Goal: Task Accomplishment & Management: Complete application form

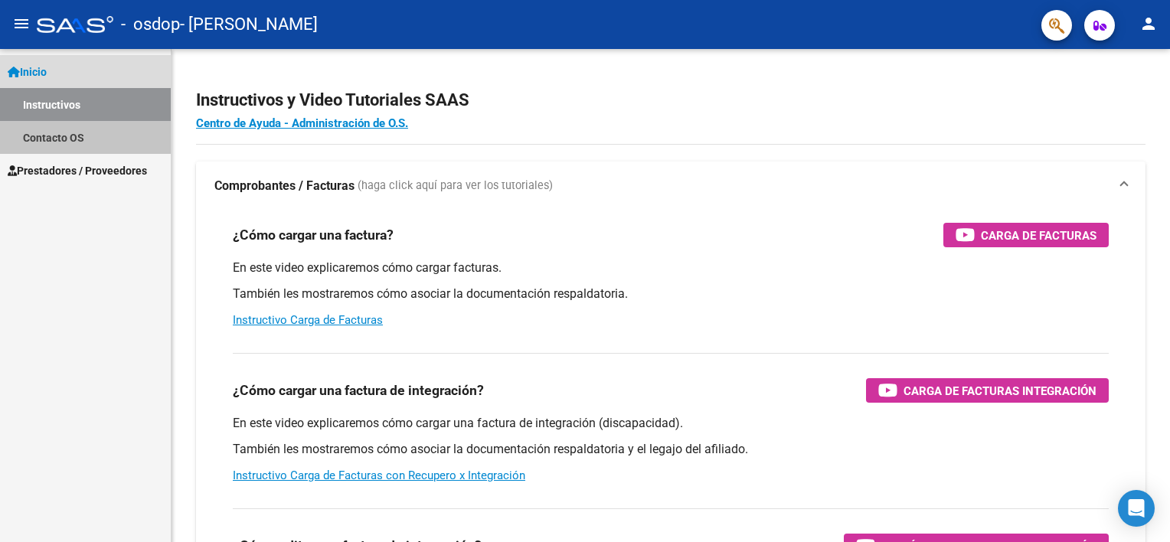
click at [107, 138] on link "Contacto OS" at bounding box center [85, 137] width 171 height 33
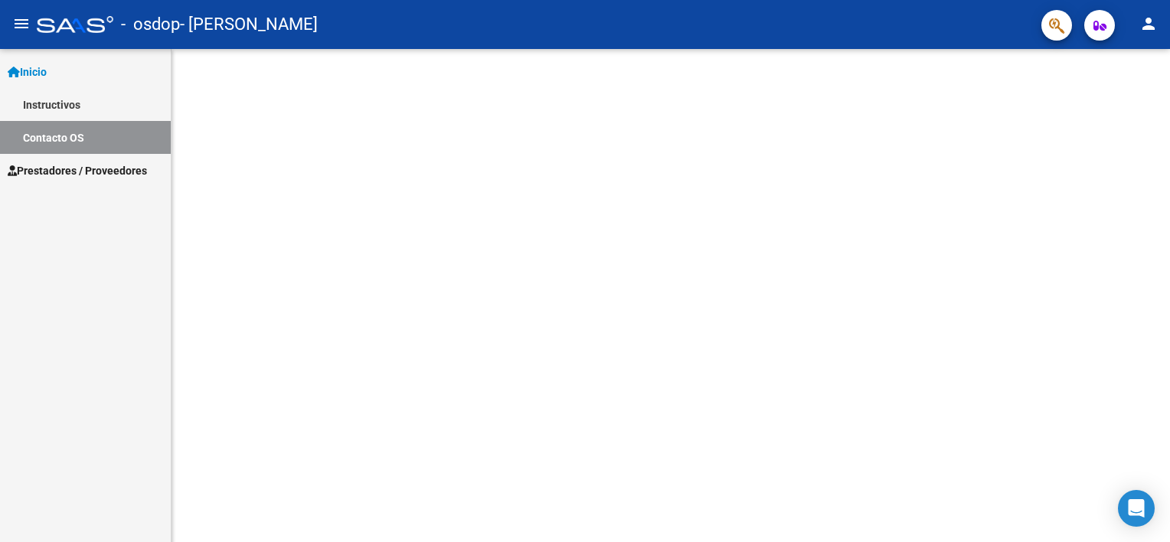
click at [114, 113] on link "Instructivos" at bounding box center [85, 104] width 171 height 33
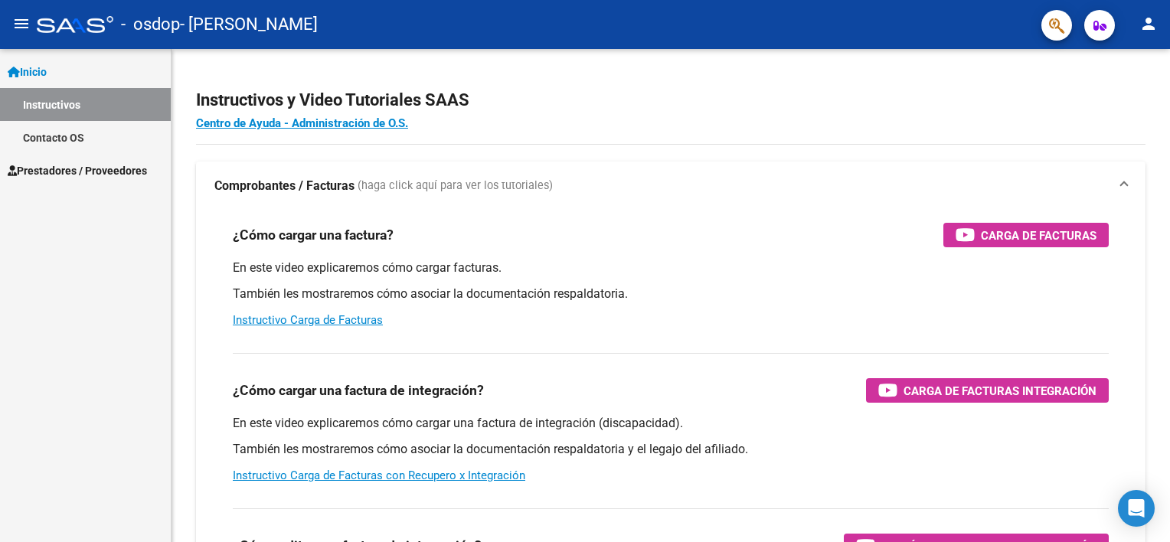
click at [147, 167] on span "Prestadores / Proveedores" at bounding box center [77, 170] width 139 height 17
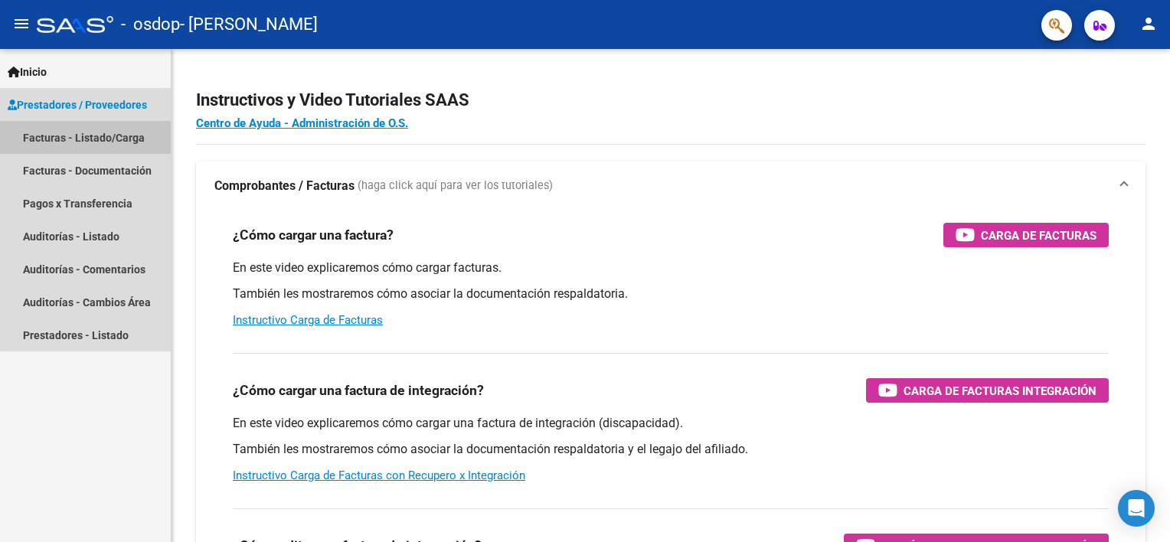
click at [92, 145] on link "Facturas - Listado/Carga" at bounding box center [85, 137] width 171 height 33
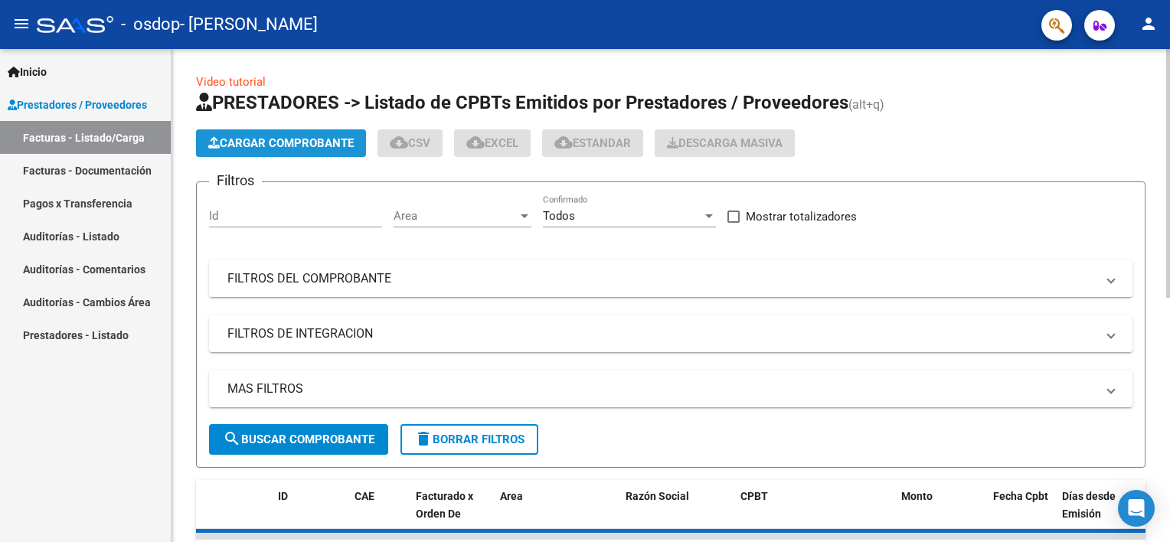
click at [312, 151] on button "Cargar Comprobante" at bounding box center [281, 143] width 170 height 28
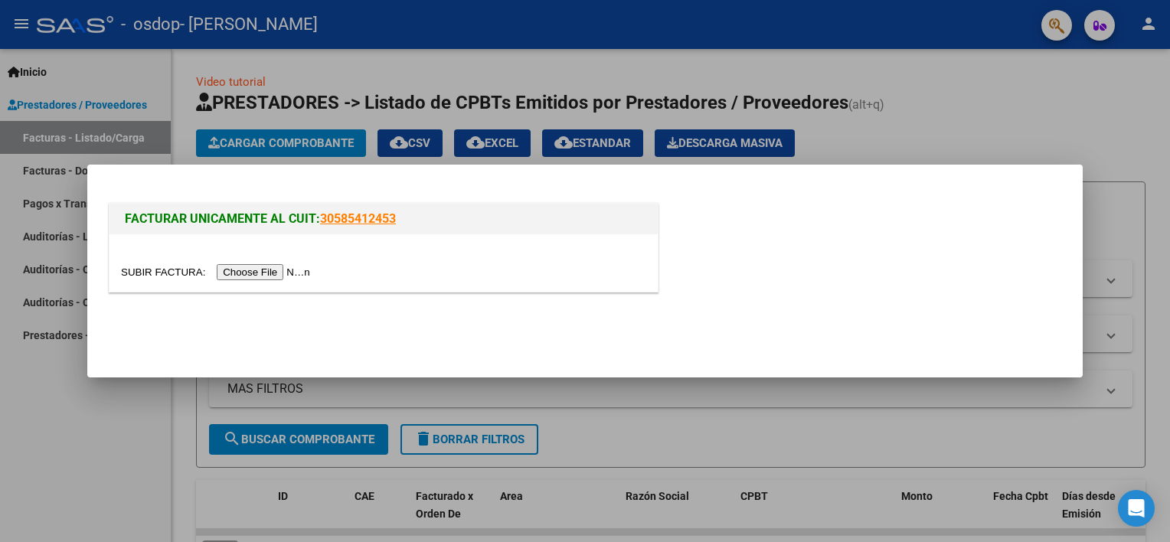
click at [253, 273] on input "file" at bounding box center [218, 272] width 194 height 16
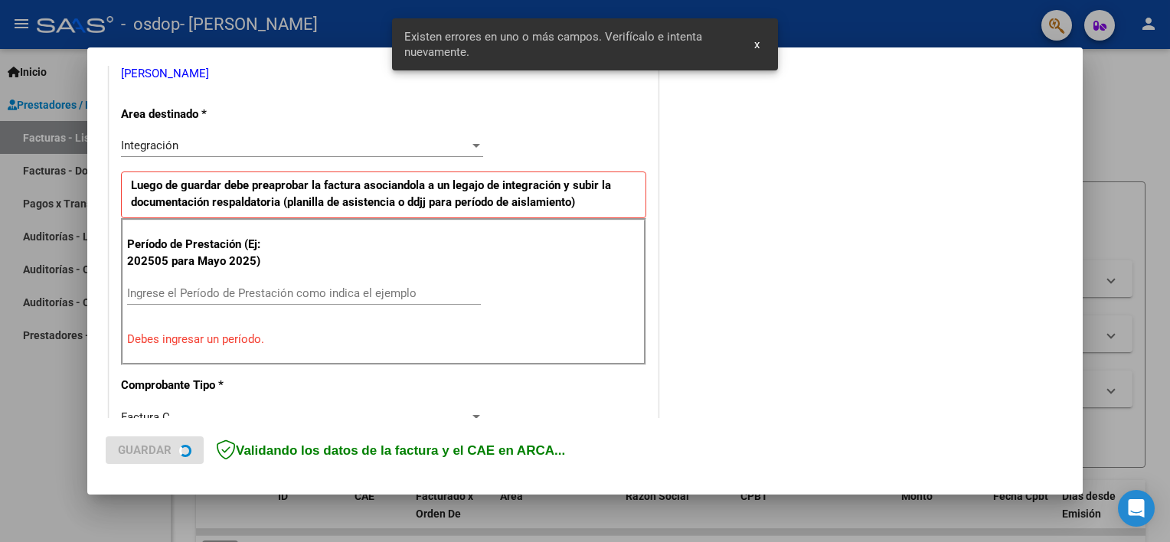
scroll to position [327, 0]
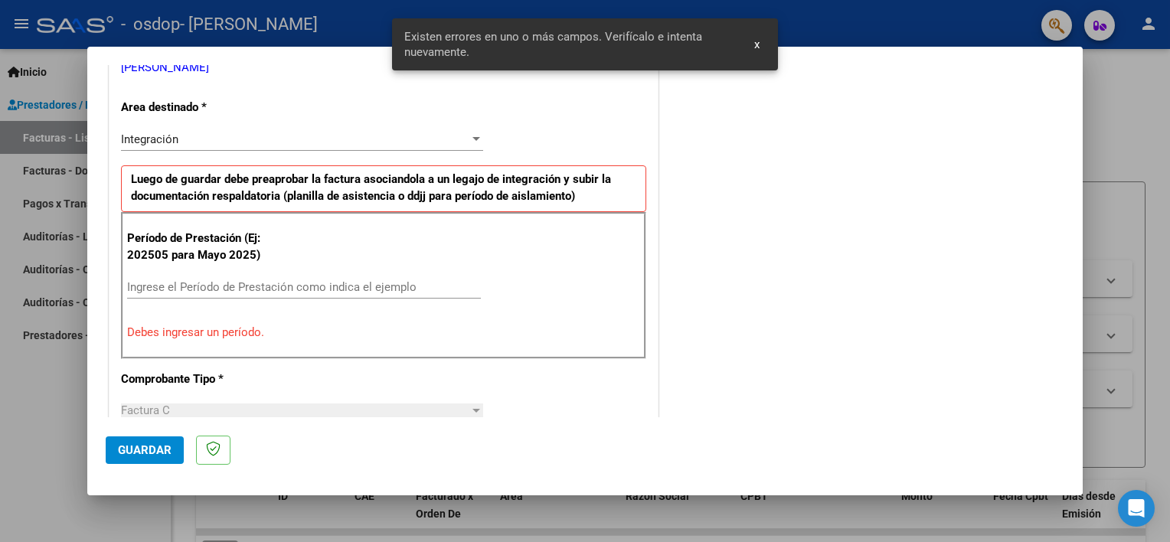
click at [223, 285] on input "Ingrese el Período de Prestación como indica el ejemplo" at bounding box center [304, 287] width 354 height 14
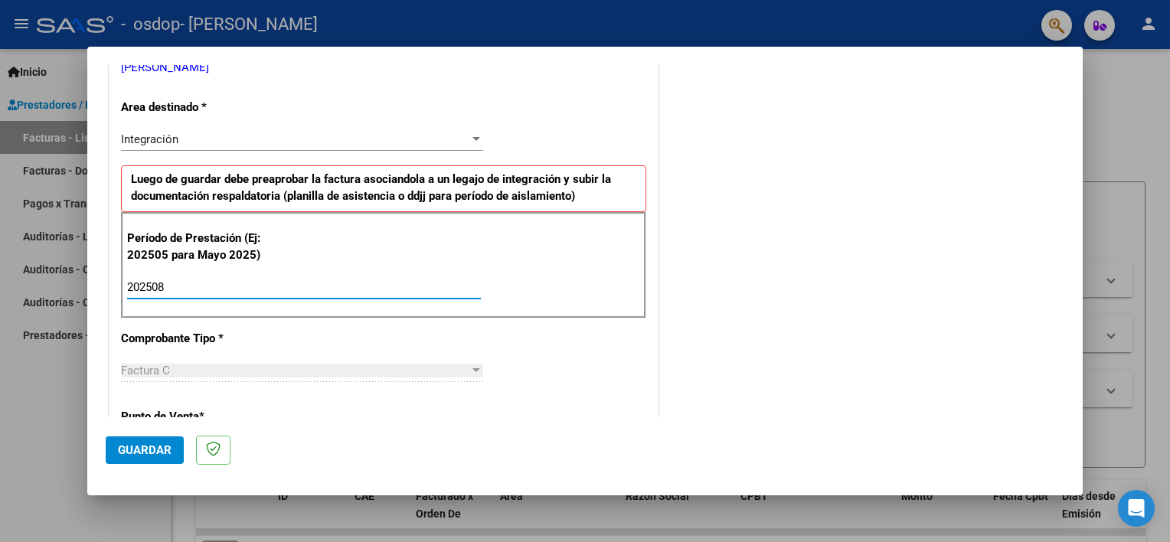
type input "202508"
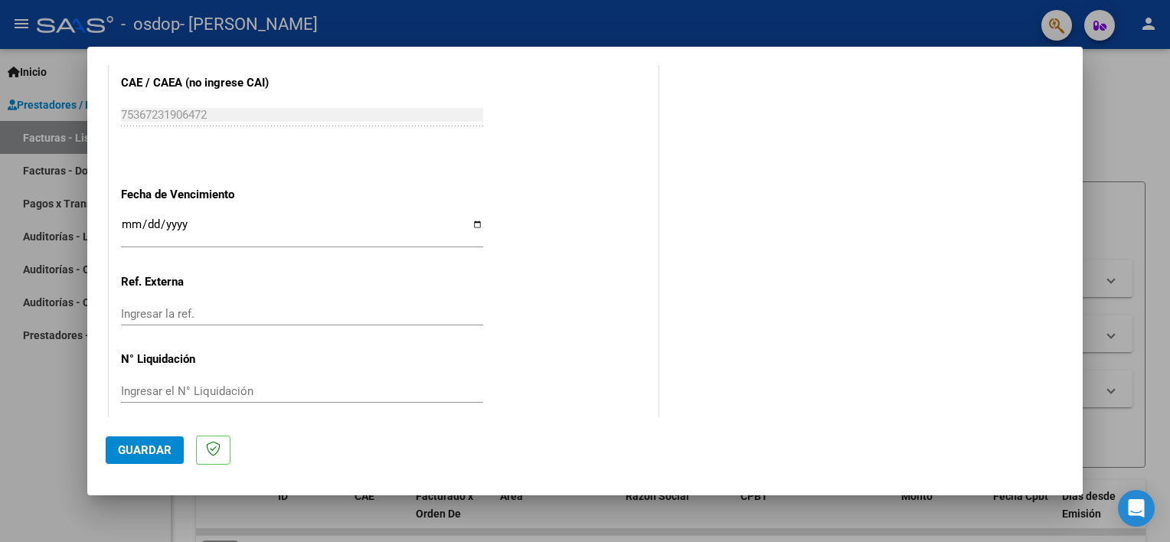
scroll to position [993, 0]
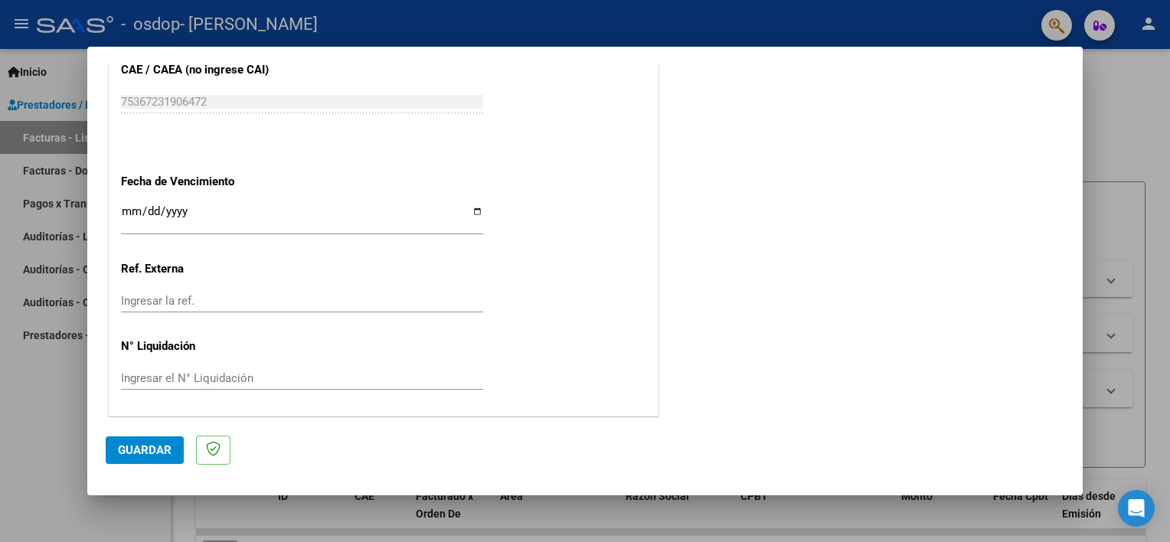
click at [478, 208] on input "Ingresar la fecha" at bounding box center [302, 217] width 362 height 25
type input "[DATE]"
click at [152, 290] on div "Ingresar la ref." at bounding box center [302, 300] width 362 height 23
click at [135, 448] on span "Guardar" at bounding box center [145, 450] width 54 height 14
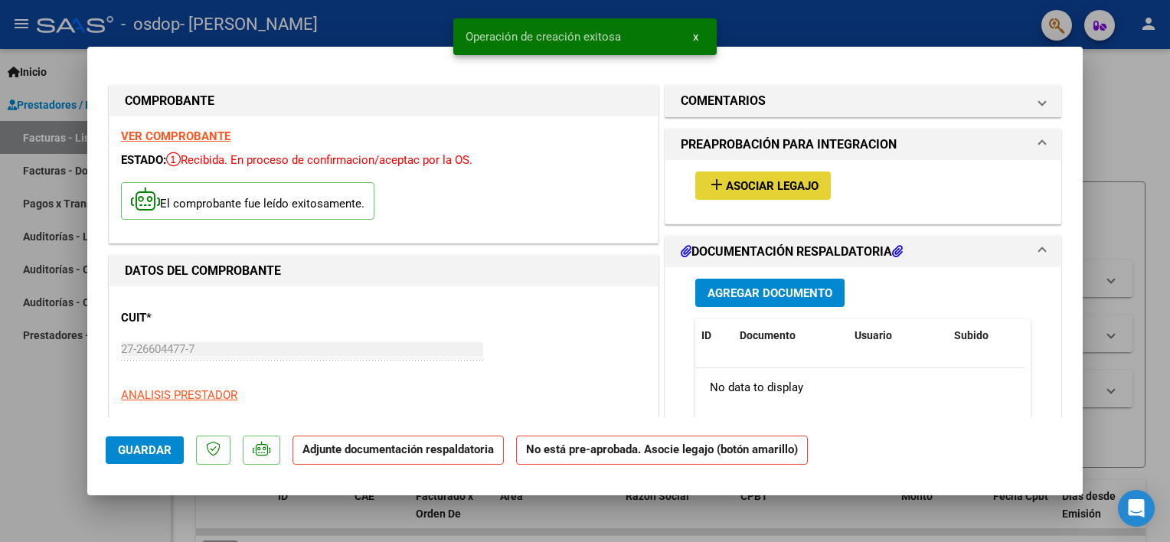
click at [780, 188] on span "Asociar Legajo" at bounding box center [772, 186] width 93 height 14
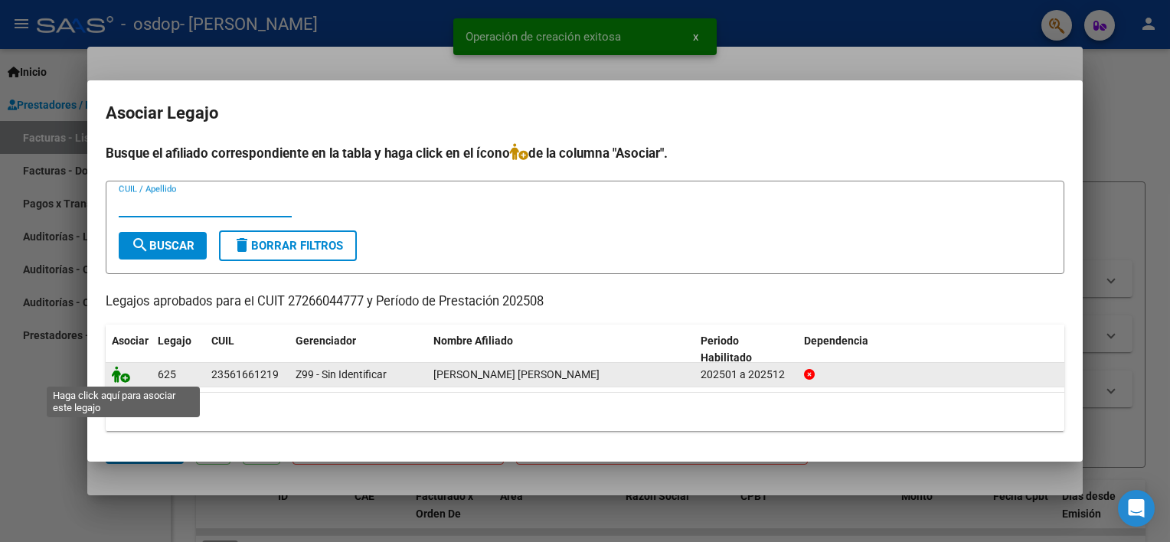
click at [117, 376] on icon at bounding box center [121, 374] width 18 height 17
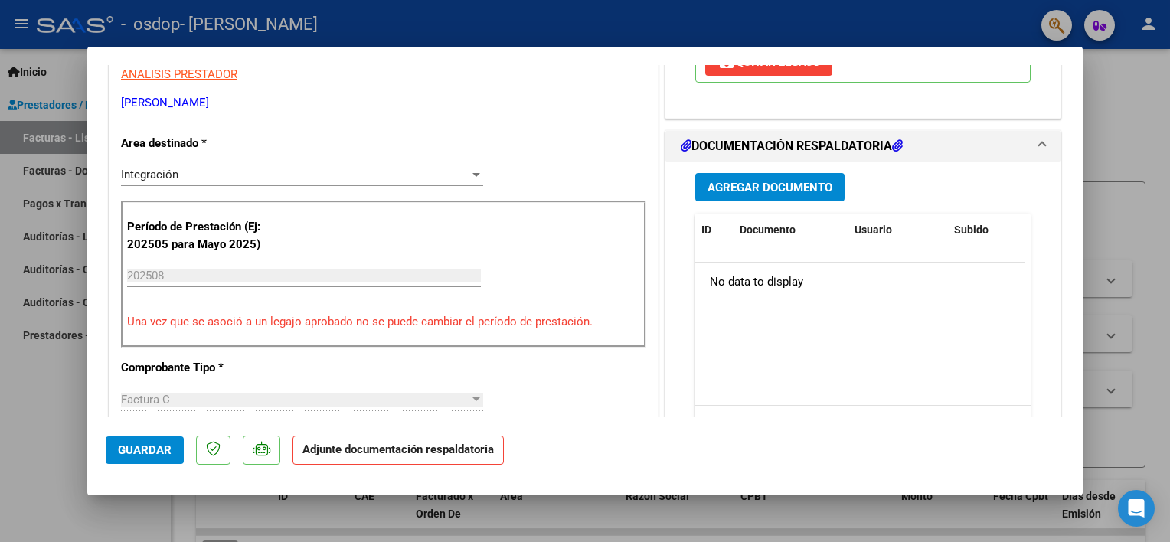
scroll to position [230, 0]
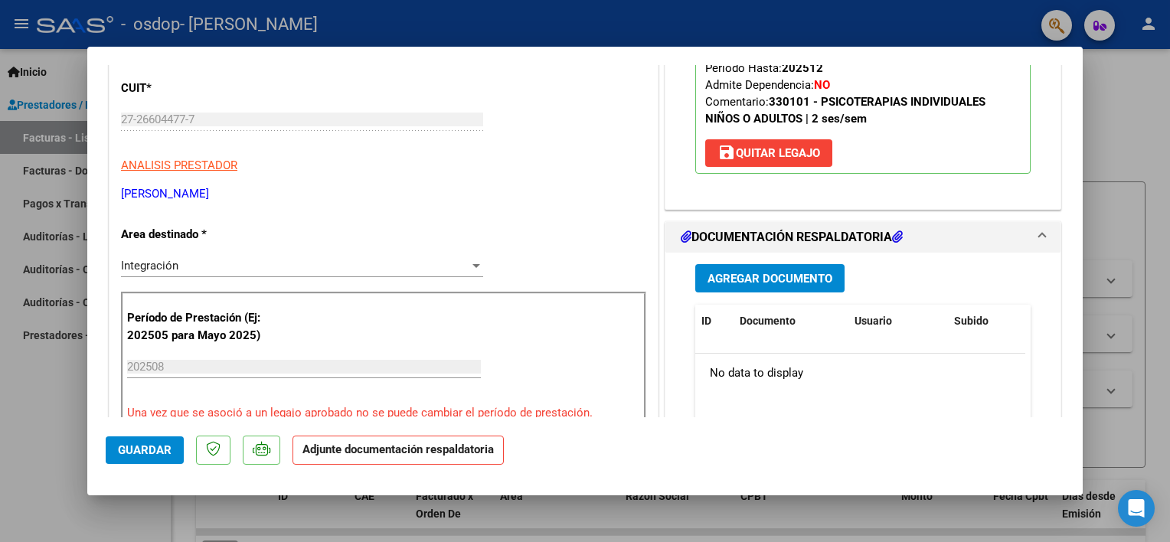
click at [744, 276] on span "Agregar Documento" at bounding box center [770, 279] width 125 height 14
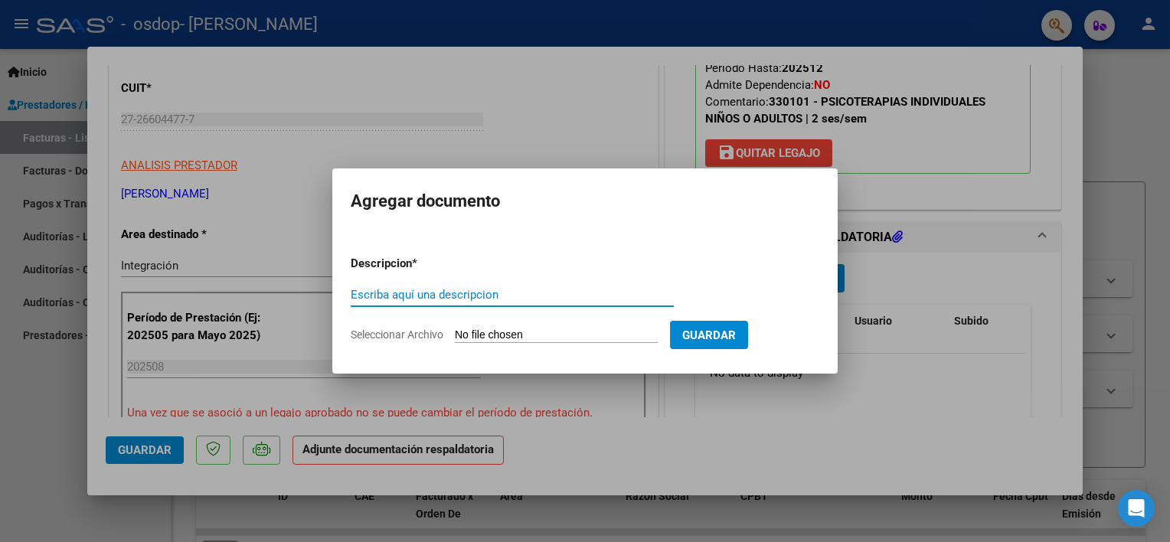
click at [400, 299] on input "Escriba aquí una descripcion" at bounding box center [512, 295] width 323 height 14
type input "asistencia"
click at [590, 329] on input "Seleccionar Archivo" at bounding box center [556, 336] width 203 height 15
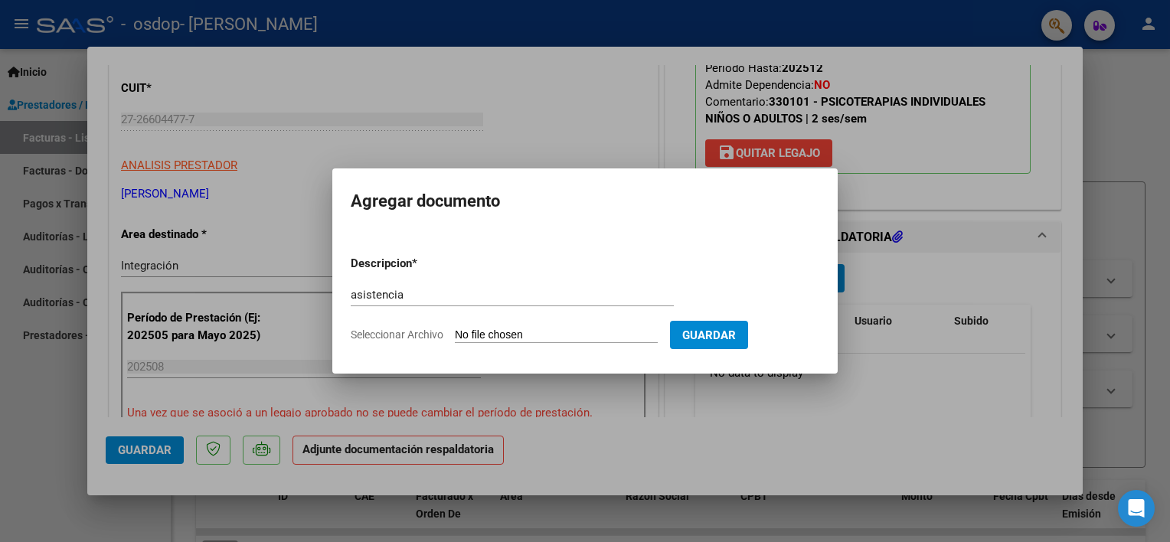
type input "C:\fakepath\[PERSON_NAME] - AGO.pdf"
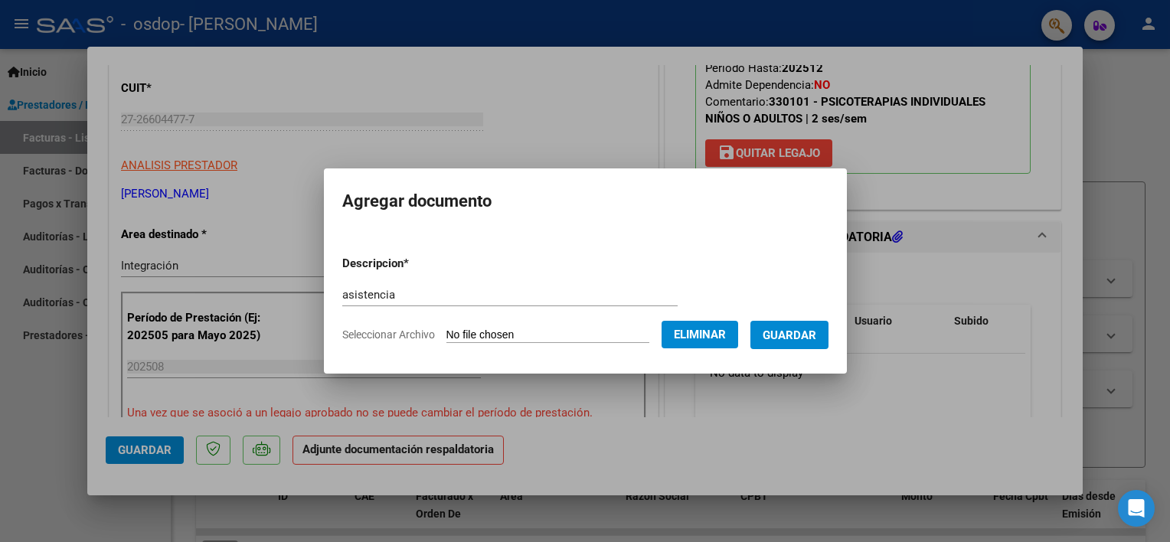
click at [798, 335] on span "Guardar" at bounding box center [790, 336] width 54 height 14
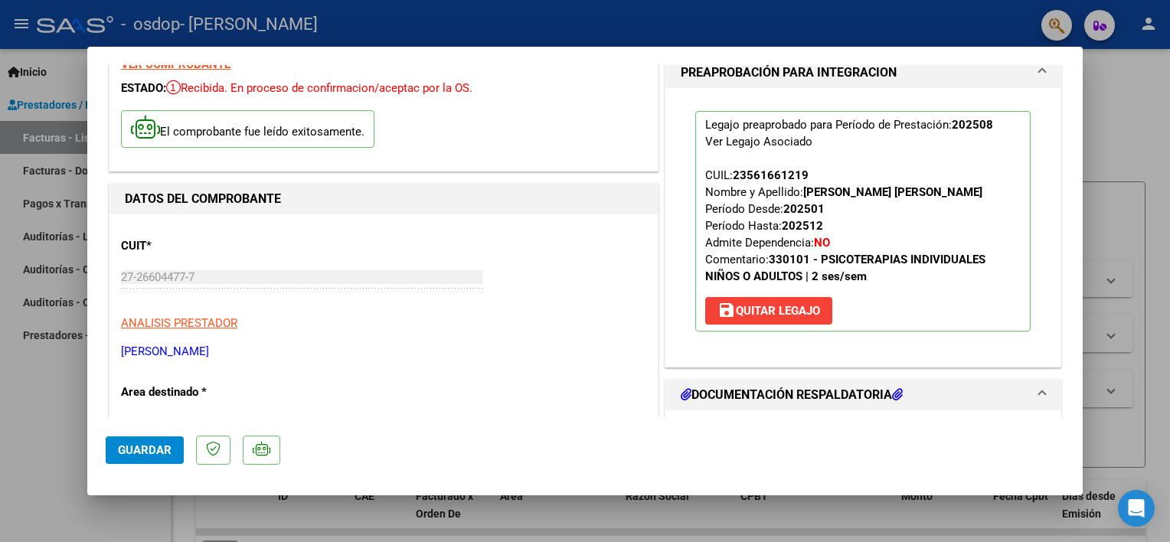
scroll to position [0, 0]
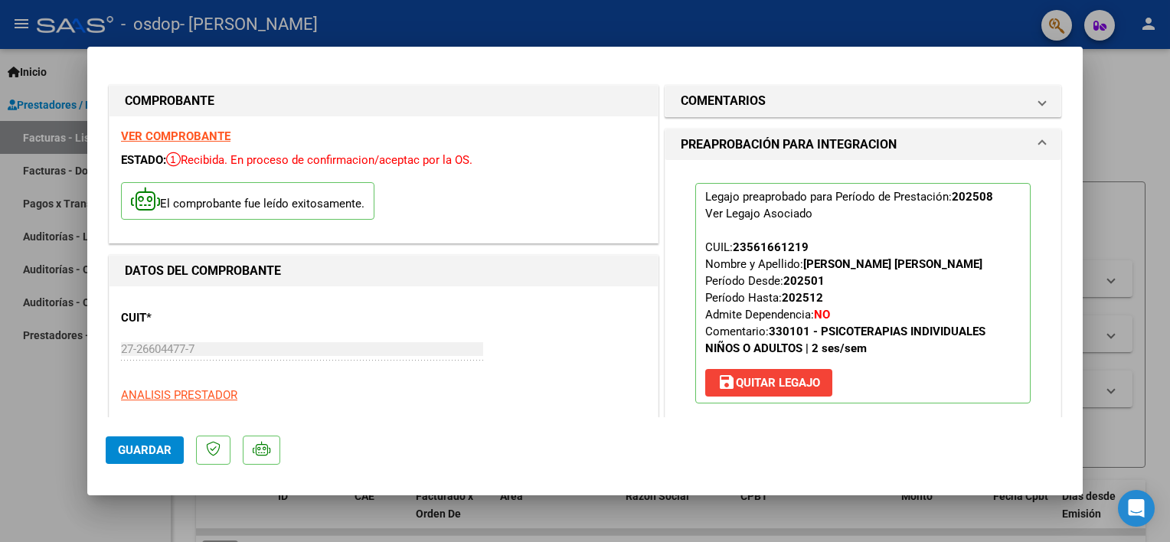
click at [1111, 358] on div at bounding box center [585, 271] width 1170 height 542
type input "$ 0,00"
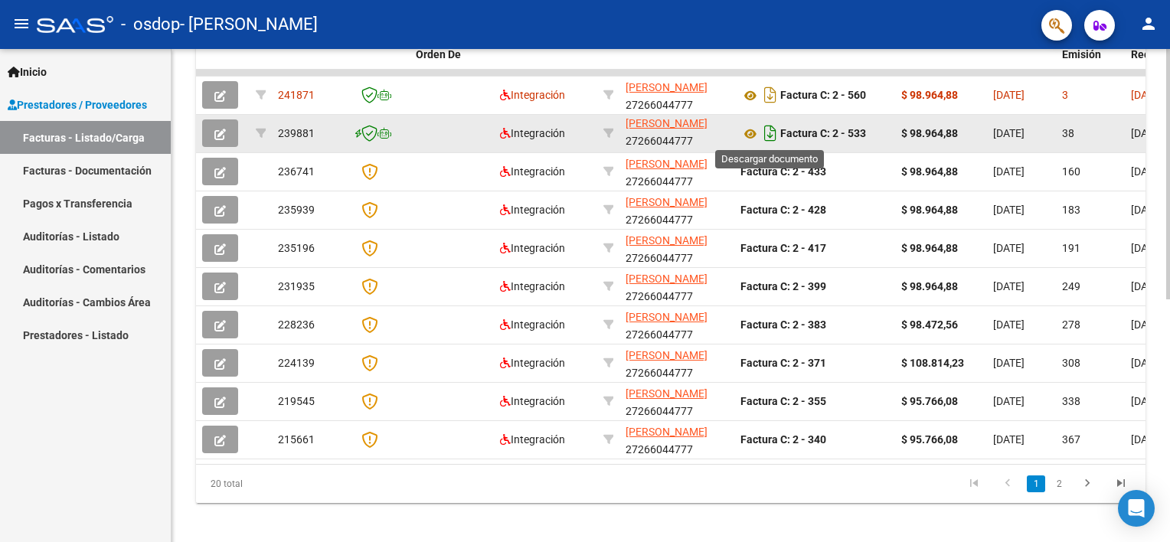
click at [774, 133] on icon "Descargar documento" at bounding box center [770, 133] width 20 height 25
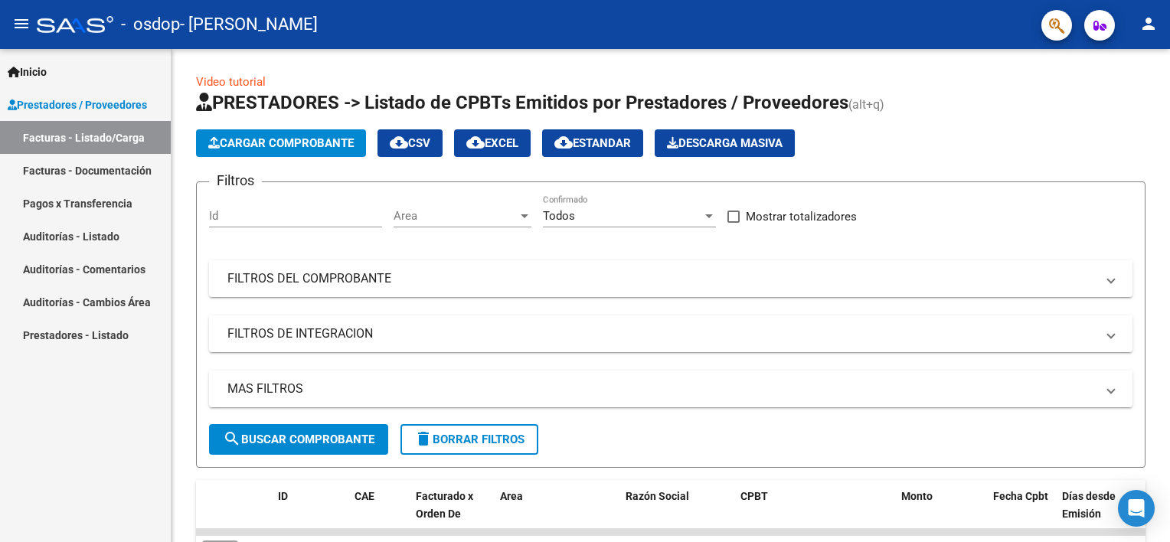
click at [1148, 29] on mat-icon "person" at bounding box center [1148, 24] width 18 height 18
click at [685, 43] on div at bounding box center [585, 271] width 1170 height 542
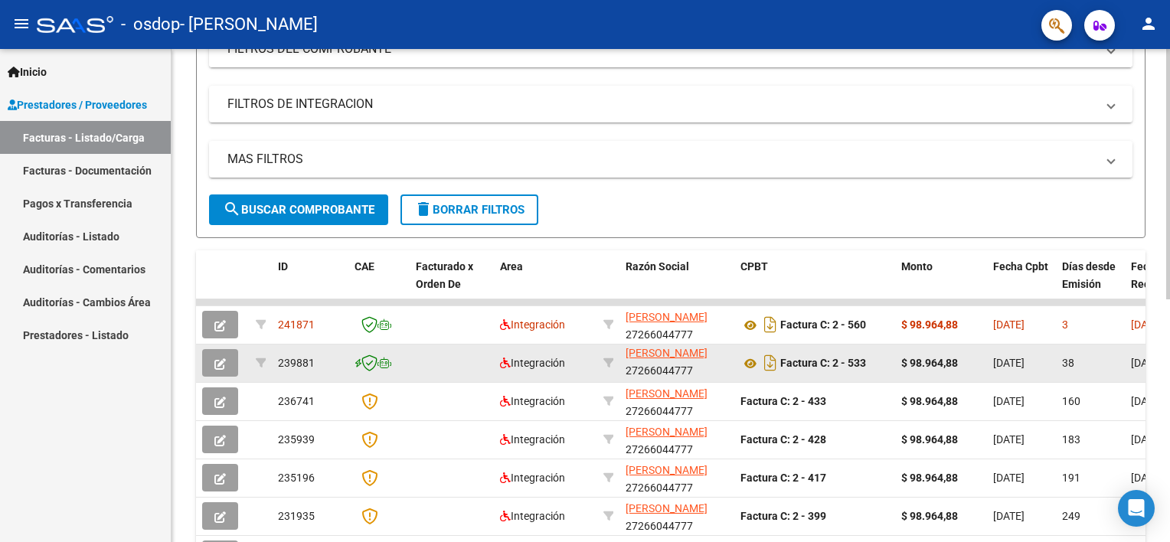
scroll to position [306, 0]
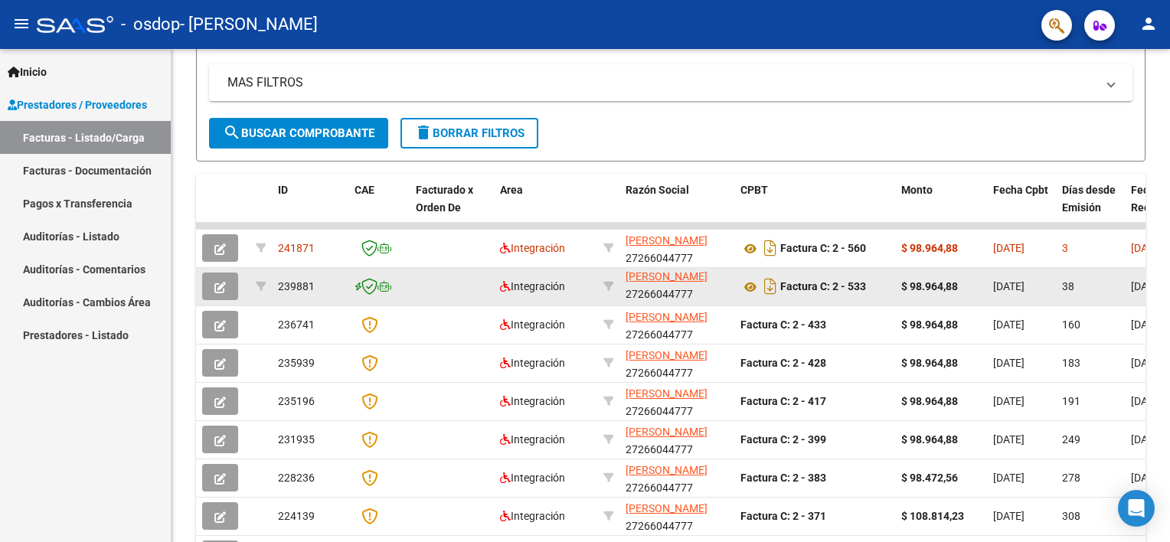
click at [1152, 32] on mat-icon "person" at bounding box center [1148, 24] width 18 height 18
click at [1118, 93] on button "exit_to_app Salir" at bounding box center [1117, 101] width 93 height 37
